Goal: Task Accomplishment & Management: Manage account settings

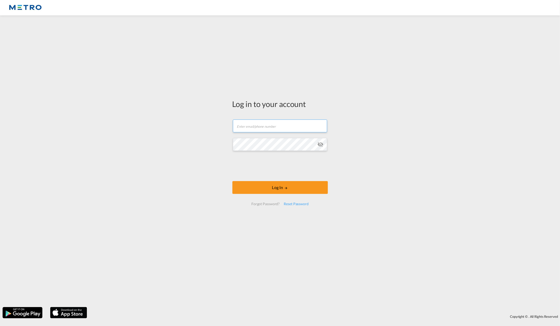
click at [289, 127] on input "text" at bounding box center [280, 126] width 94 height 13
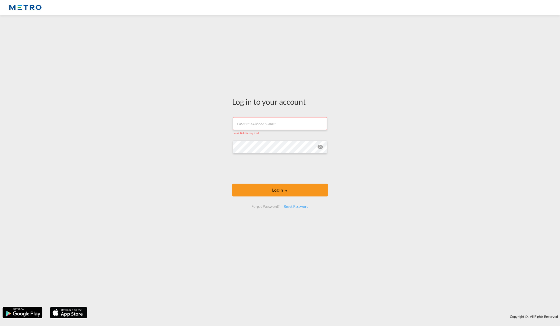
click at [446, 136] on div "Log in to your account Email field is required Password field is required Log I…" at bounding box center [280, 161] width 560 height 287
click at [282, 122] on input "text" at bounding box center [280, 123] width 94 height 13
click at [284, 124] on input "text" at bounding box center [280, 123] width 94 height 13
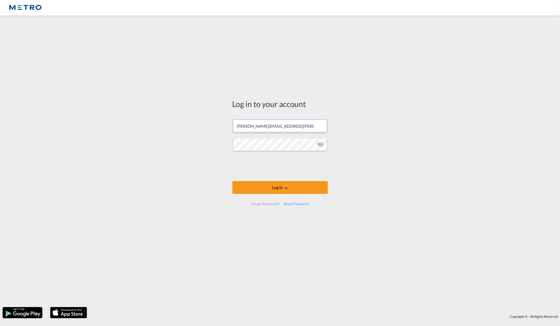
type input "bradley.darkes@metroshipping.co.uk"
click at [265, 183] on button "Log In" at bounding box center [279, 187] width 95 height 13
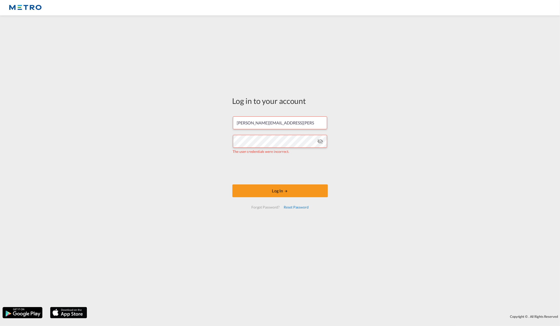
click at [291, 207] on div "Reset Password" at bounding box center [296, 207] width 29 height 9
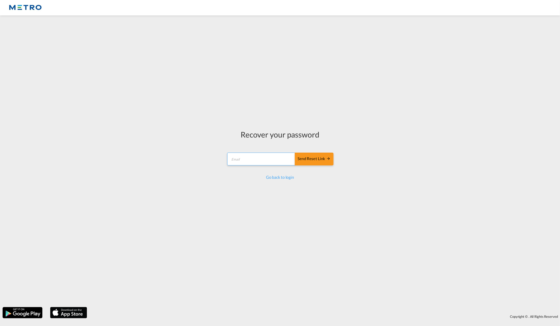
click at [268, 158] on input "email" at bounding box center [261, 159] width 68 height 13
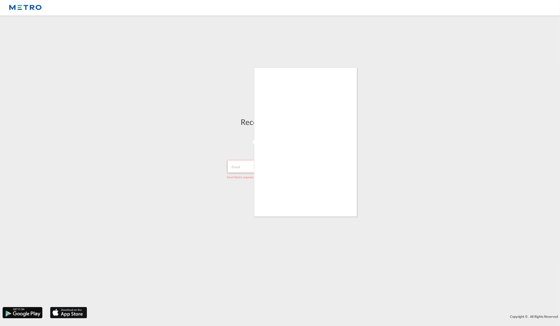
click at [517, 159] on div at bounding box center [280, 163] width 560 height 326
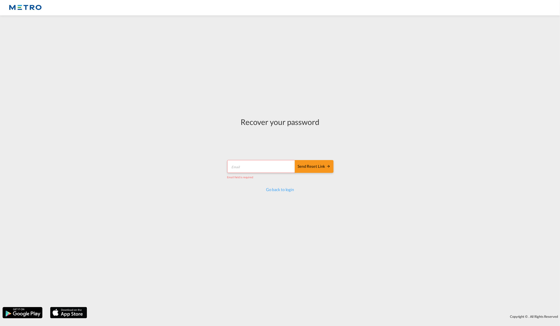
click at [283, 173] on md-input-container "Send reset link Email field is required" at bounding box center [279, 170] width 107 height 20
click at [289, 163] on input "email" at bounding box center [261, 166] width 68 height 13
click at [307, 169] on div "Send reset link" at bounding box center [313, 169] width 33 height 6
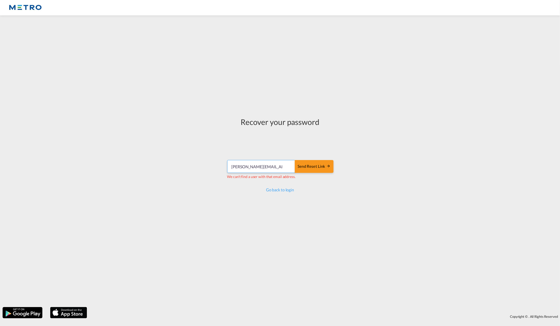
click at [273, 166] on input "bradley.darkes@metroshipping.co.uk" at bounding box center [261, 166] width 68 height 13
click at [201, 165] on div "Recover your password bradley.darkes@metroshipping.co.uk Send reset link We can…" at bounding box center [280, 161] width 560 height 287
drag, startPoint x: 273, startPoint y: 166, endPoint x: 302, endPoint y: 172, distance: 29.0
click at [273, 166] on input "bradley.darkes@metroshipping.co.uk" at bounding box center [261, 166] width 68 height 13
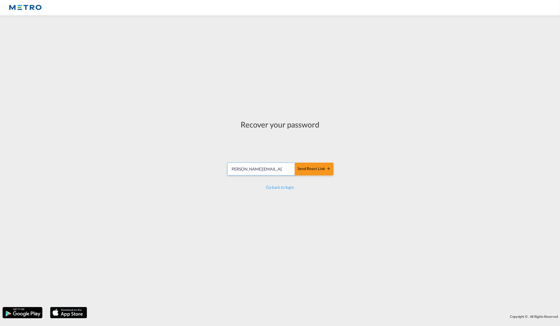
click at [295, 163] on button "Send reset link" at bounding box center [314, 169] width 38 height 13
click at [239, 165] on input "bradley.darkes@metro.global" at bounding box center [261, 166] width 68 height 13
click at [314, 169] on div "Send reset link" at bounding box center [313, 169] width 33 height 6
click at [273, 166] on input "bradley.darkes@metro.global" at bounding box center [261, 166] width 68 height 13
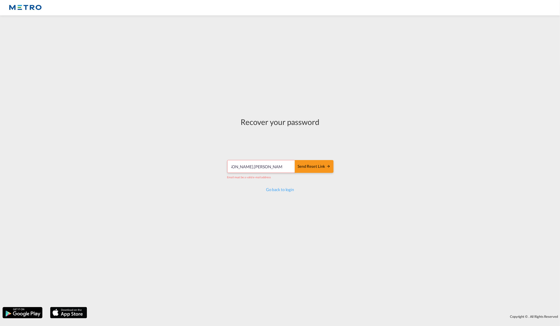
scroll to position [0, 15]
type input "bradley.darkes@metroshipping.co.uk"
click at [295, 163] on button "Send reset link" at bounding box center [314, 169] width 38 height 13
click at [242, 166] on input "bradley.darkes@metroshipping.co.uk" at bounding box center [261, 166] width 68 height 13
